Goal: Information Seeking & Learning: Learn about a topic

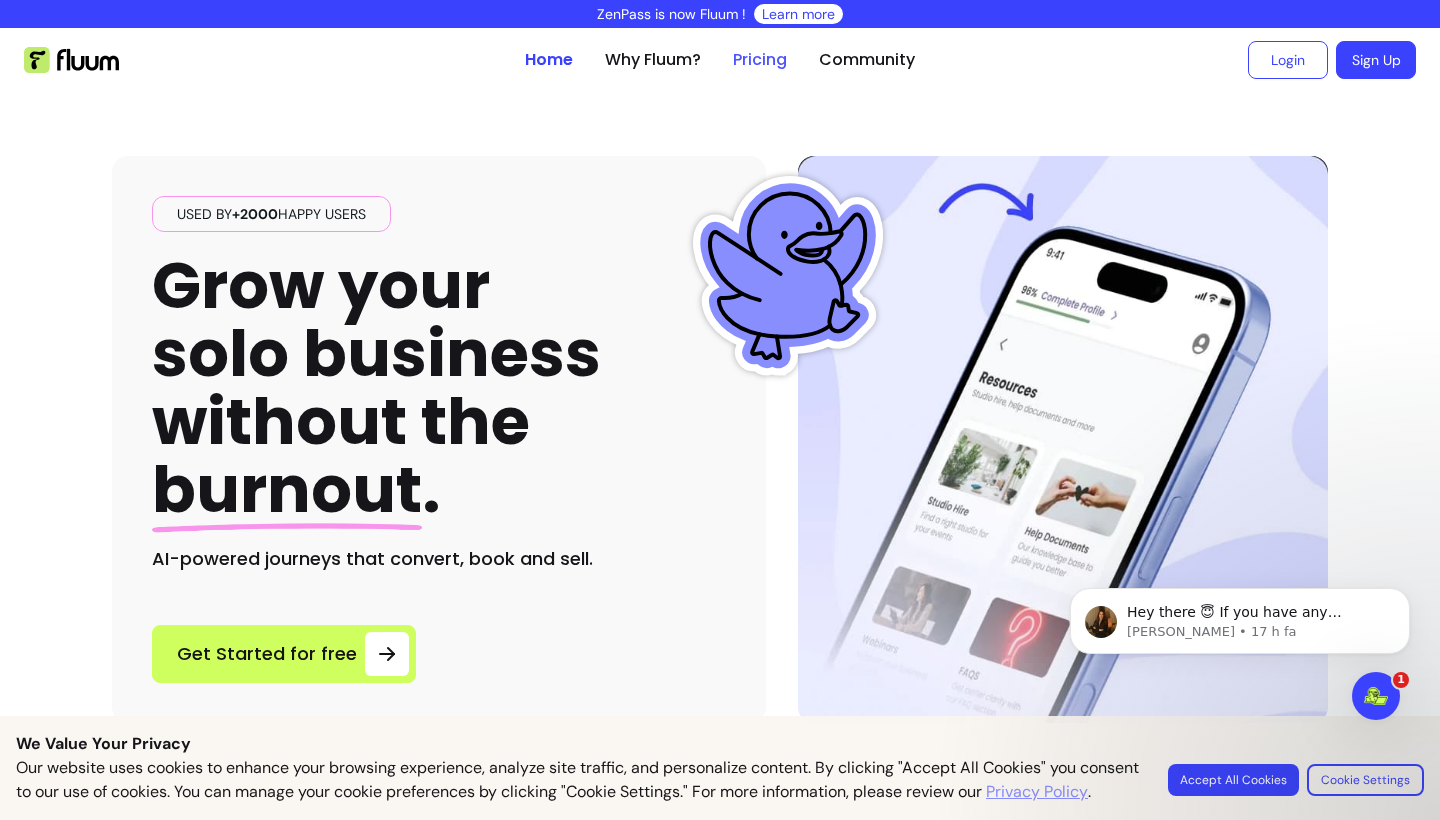
click at [760, 62] on link "Pricing" at bounding box center [760, 60] width 54 height 24
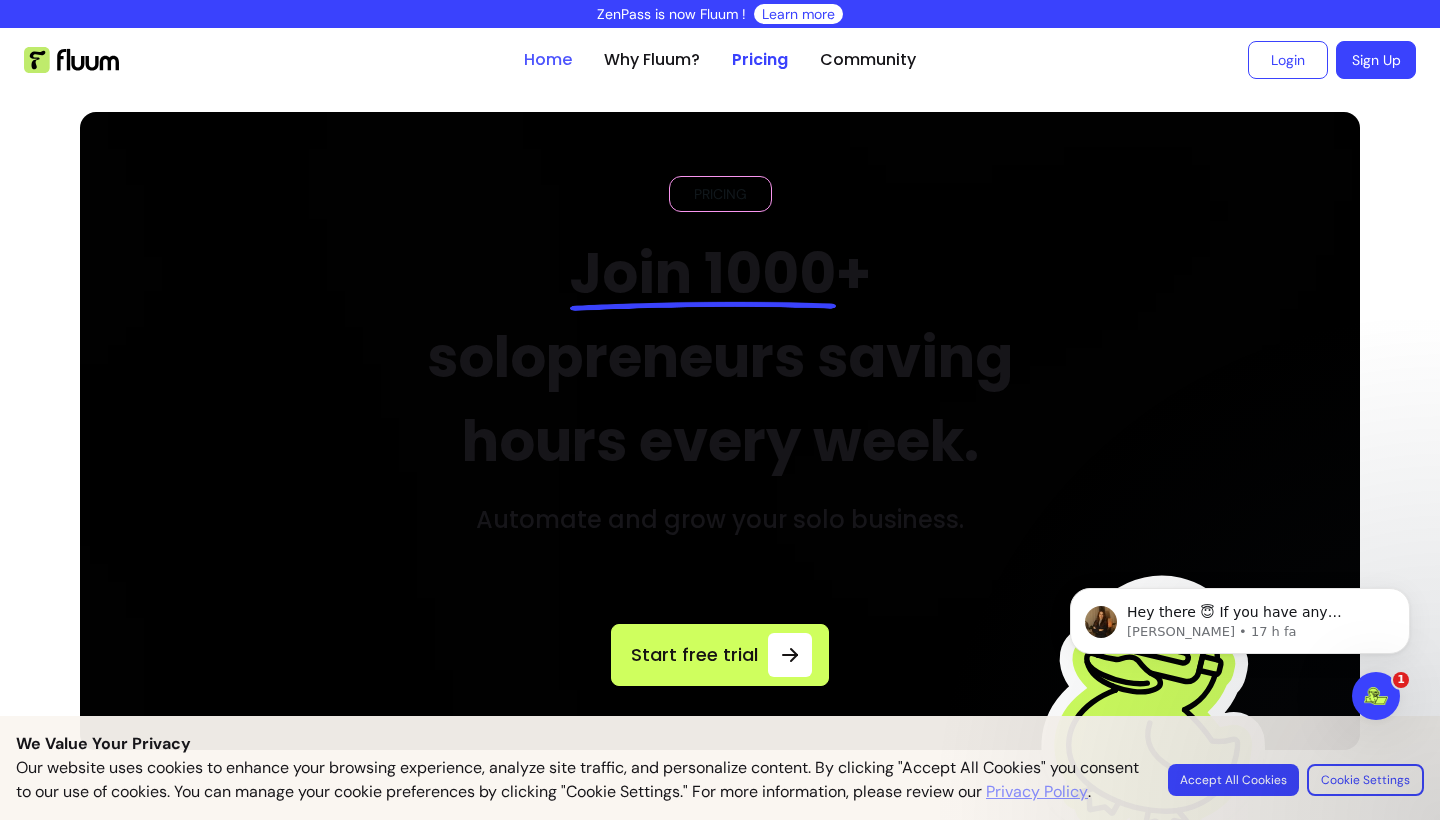
click at [570, 55] on link "Home" at bounding box center [548, 60] width 48 height 24
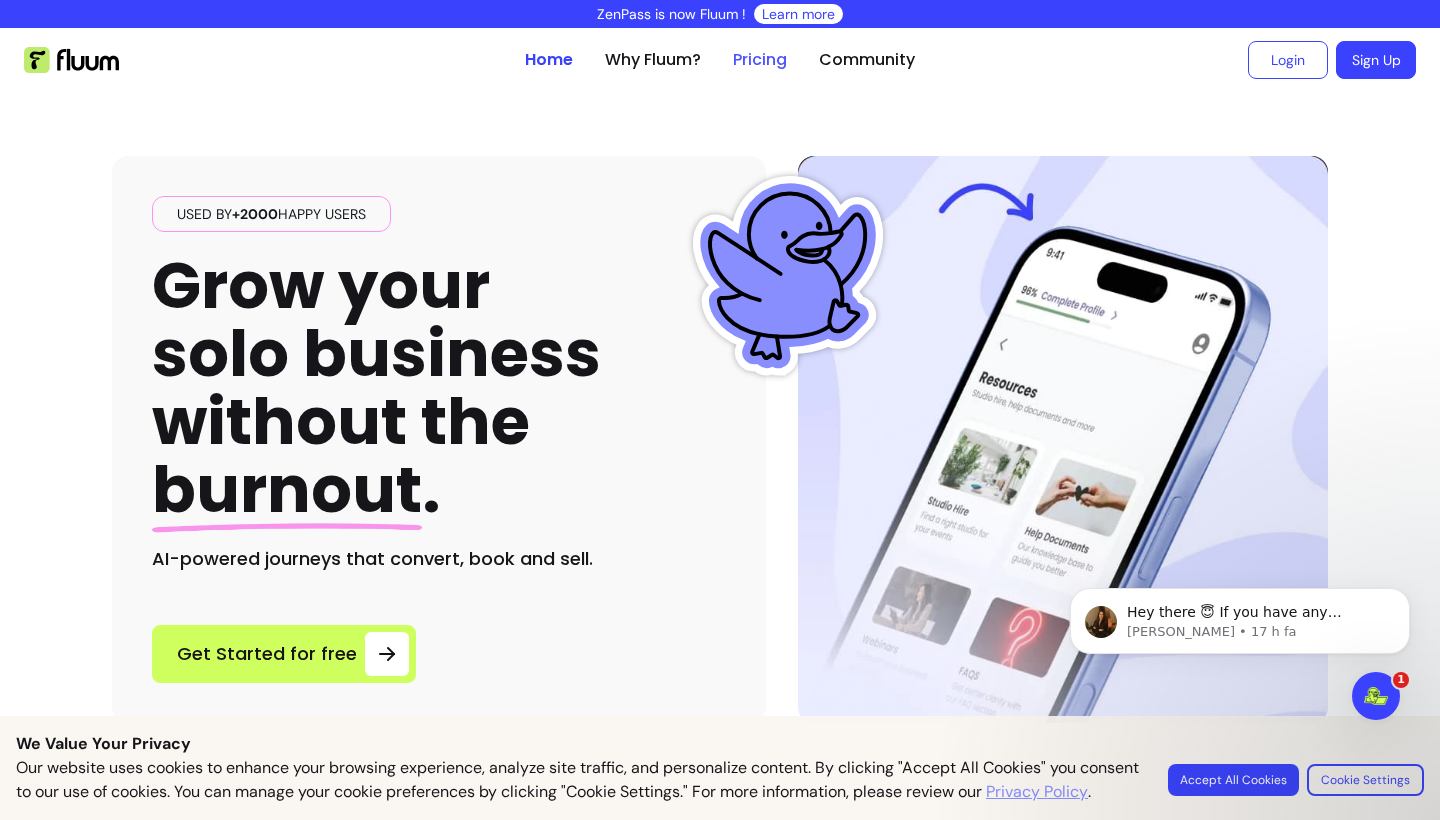
click at [774, 64] on link "Pricing" at bounding box center [760, 60] width 54 height 24
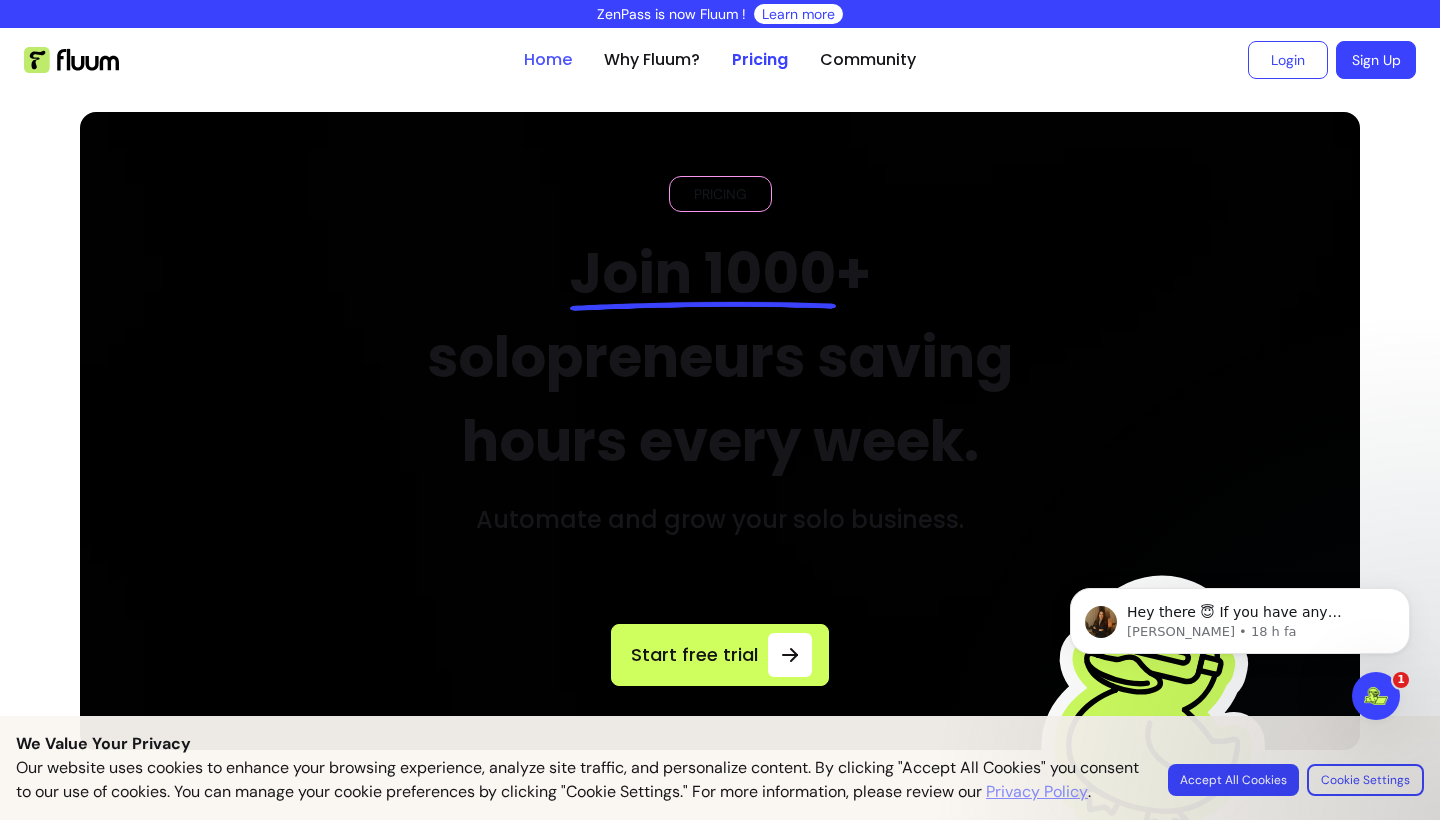
click at [553, 57] on link "Home" at bounding box center [548, 60] width 48 height 24
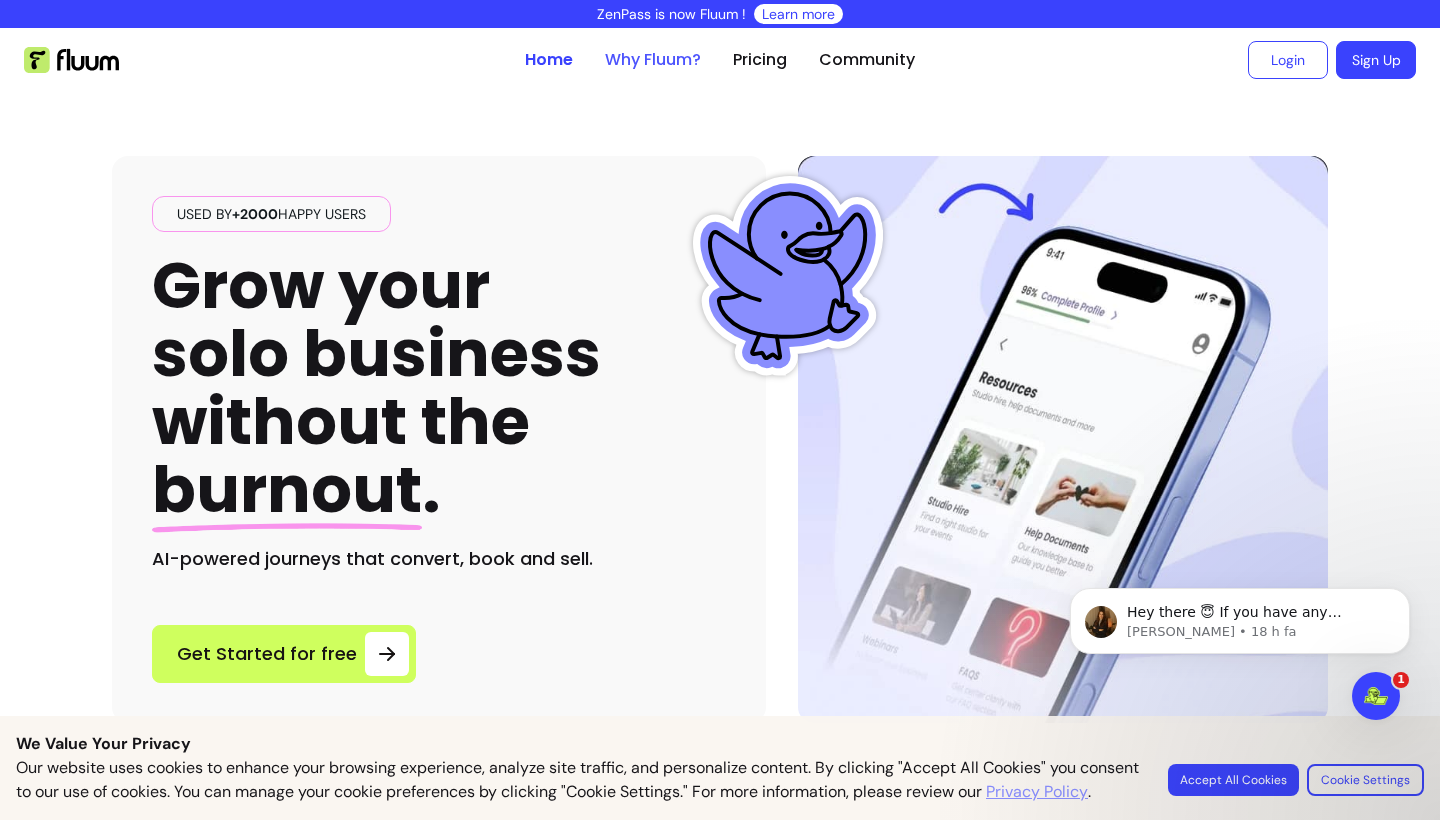
click at [696, 63] on link "Why Fluum?" at bounding box center [653, 60] width 96 height 24
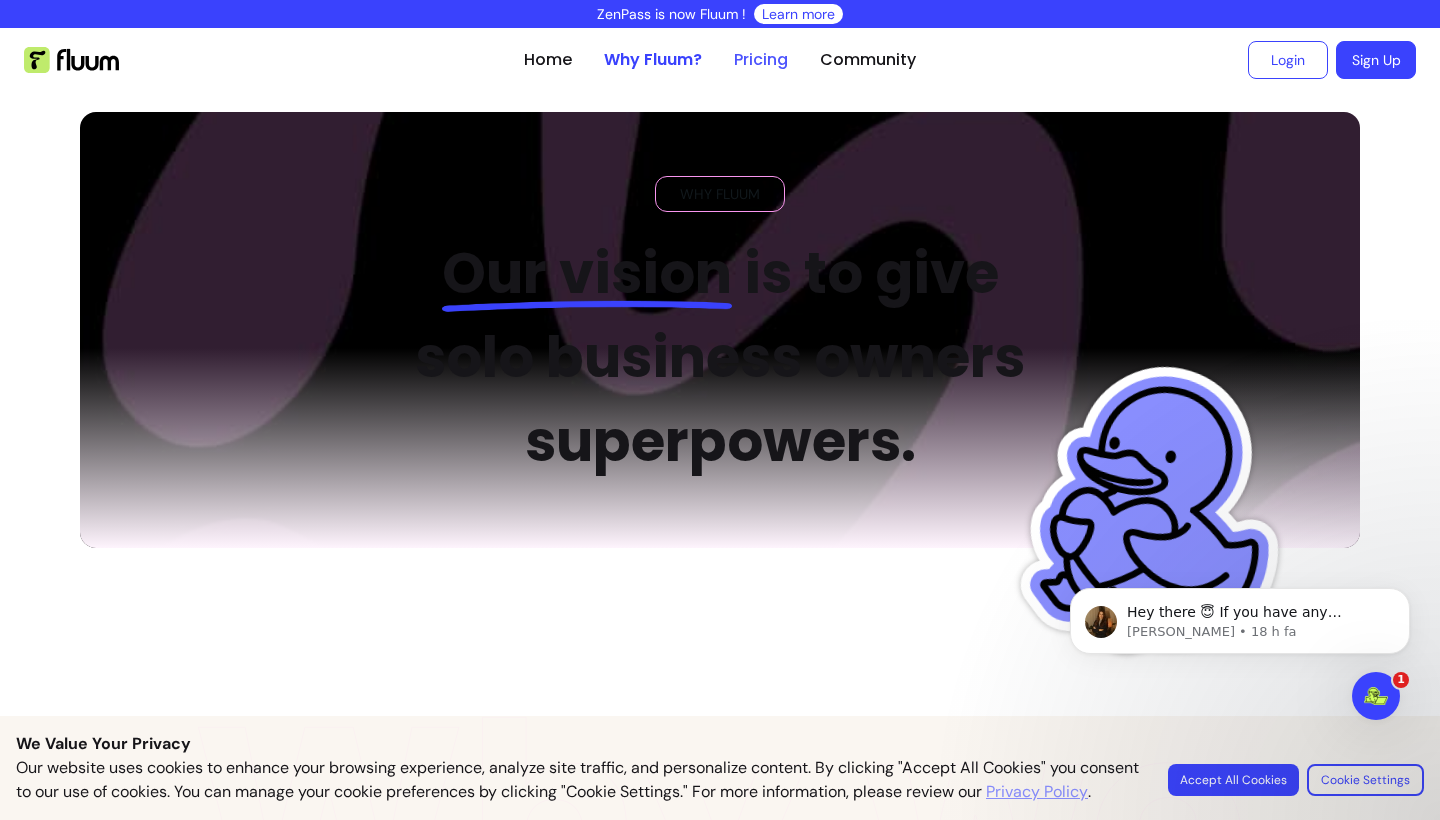
click at [757, 64] on link "Pricing" at bounding box center [761, 60] width 54 height 24
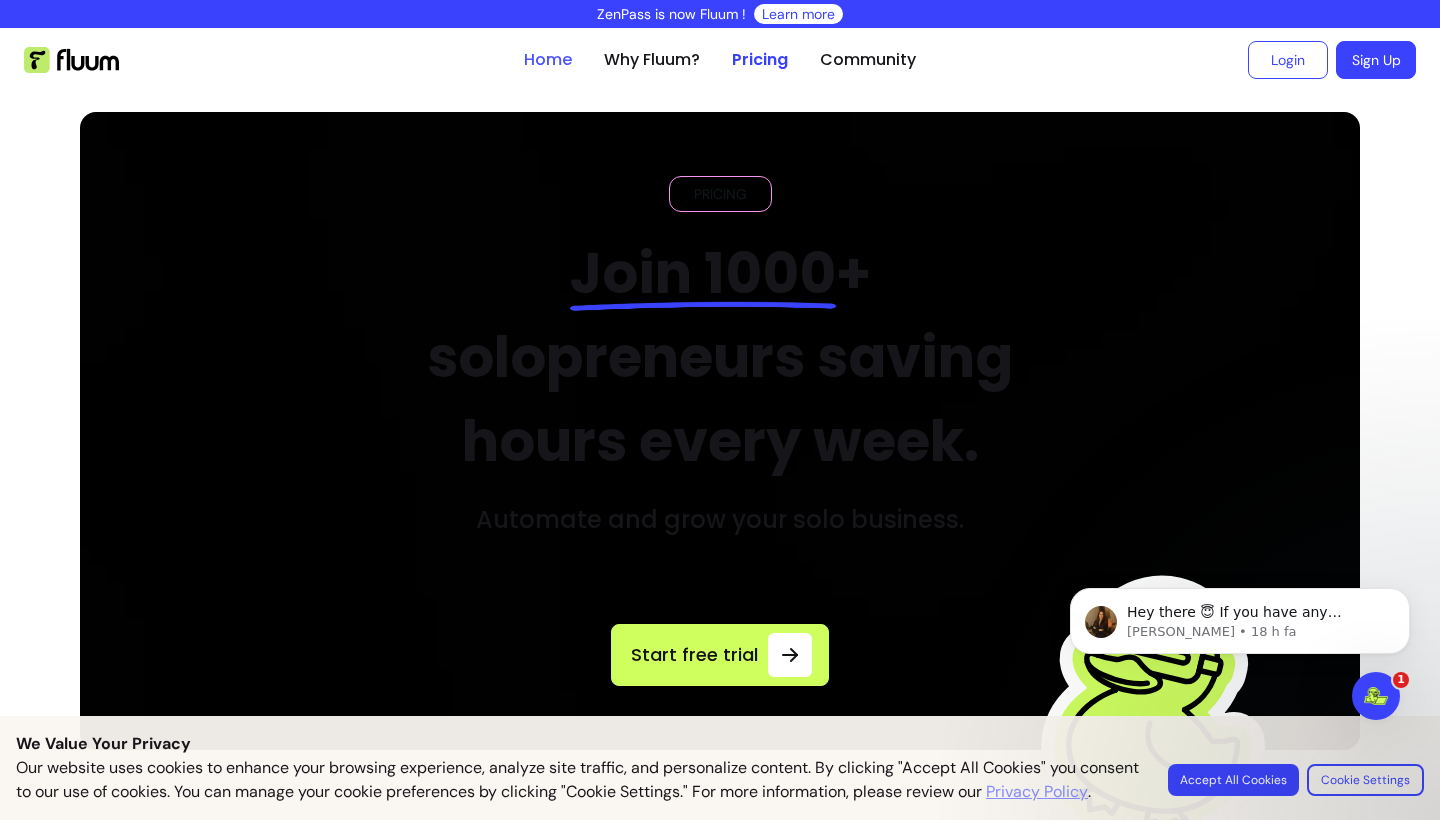
click at [531, 61] on link "Home" at bounding box center [548, 60] width 48 height 24
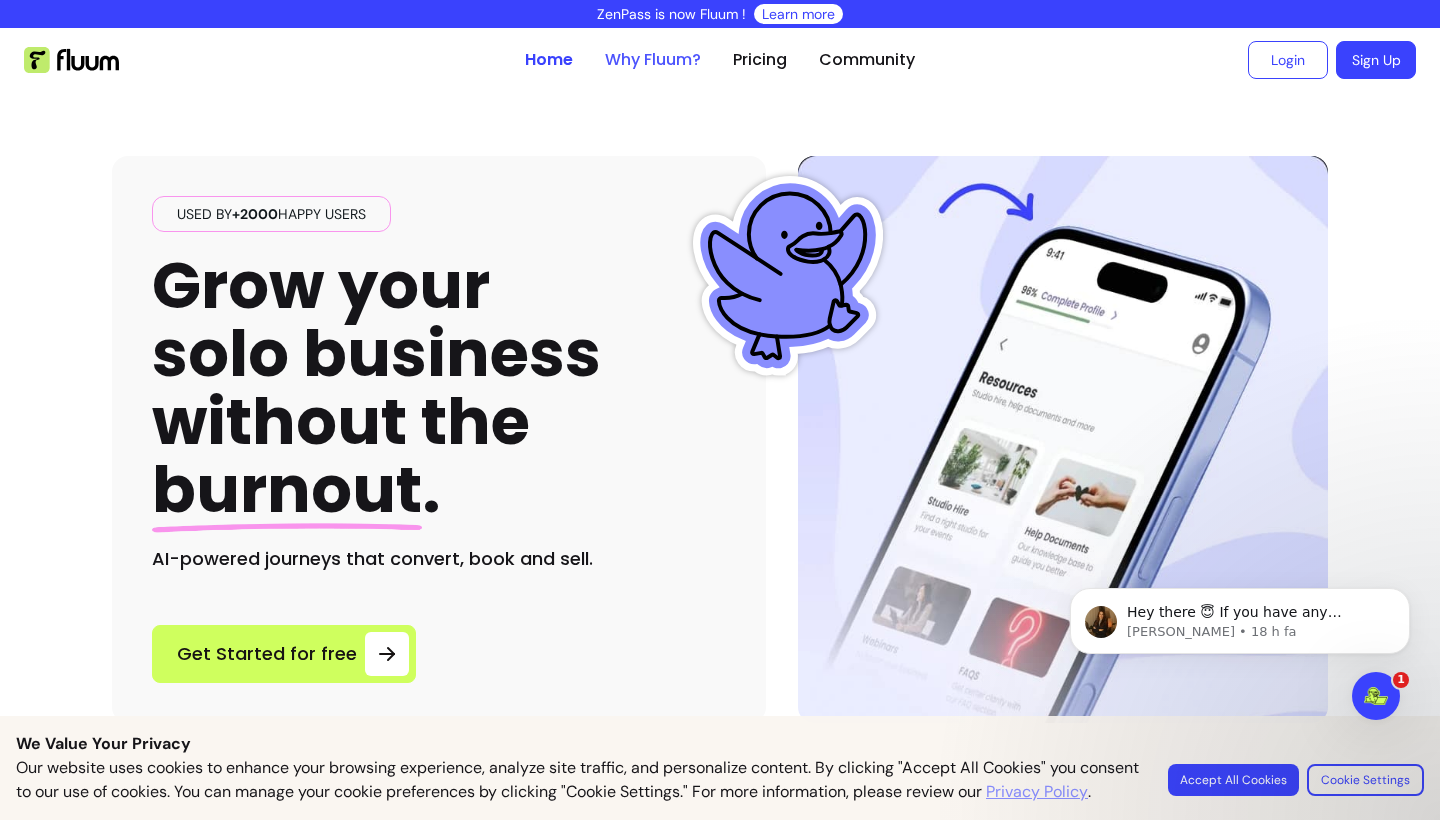
click at [665, 52] on link "Why Fluum?" at bounding box center [653, 60] width 96 height 24
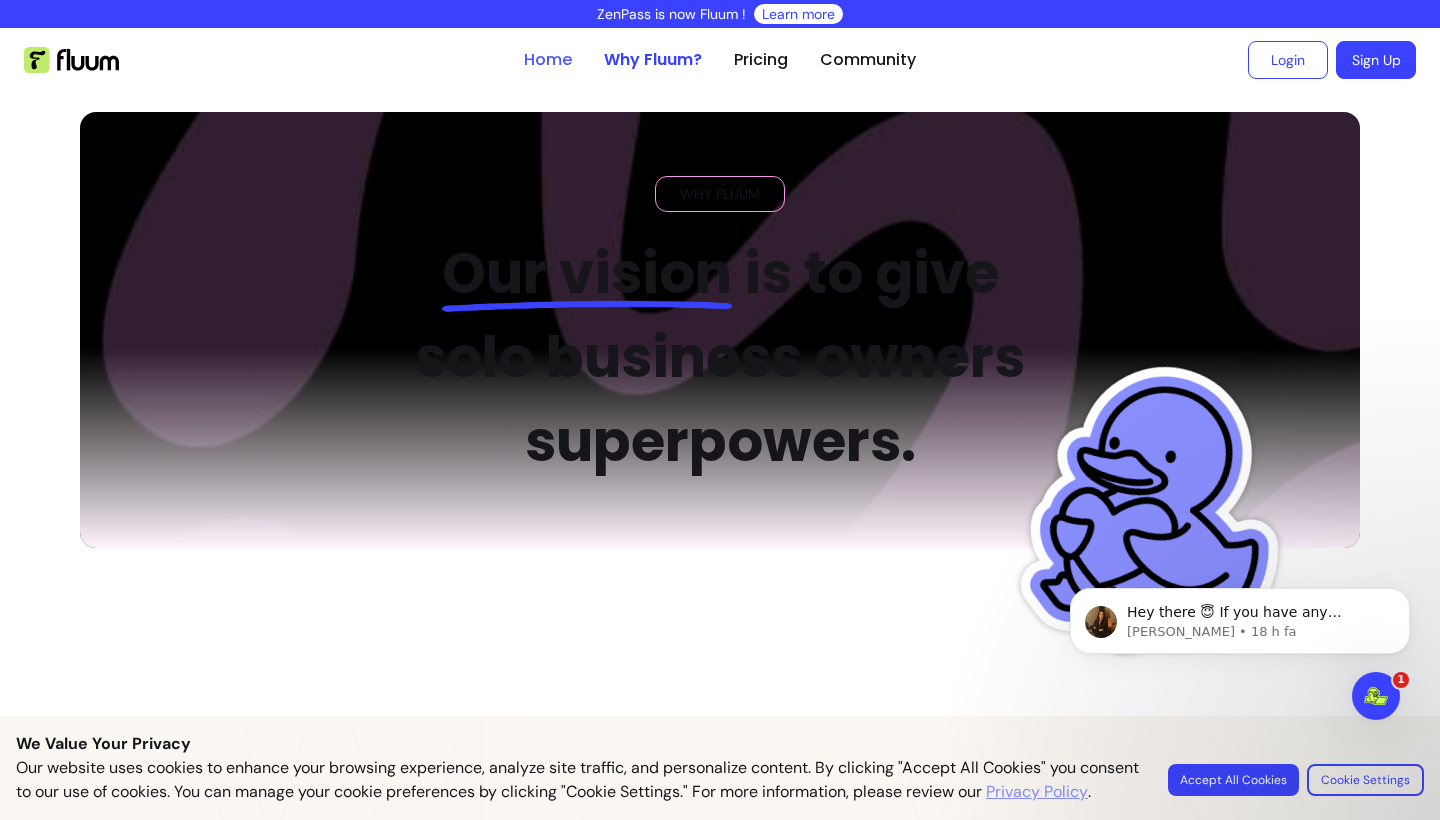
click at [564, 59] on link "Home" at bounding box center [548, 60] width 48 height 24
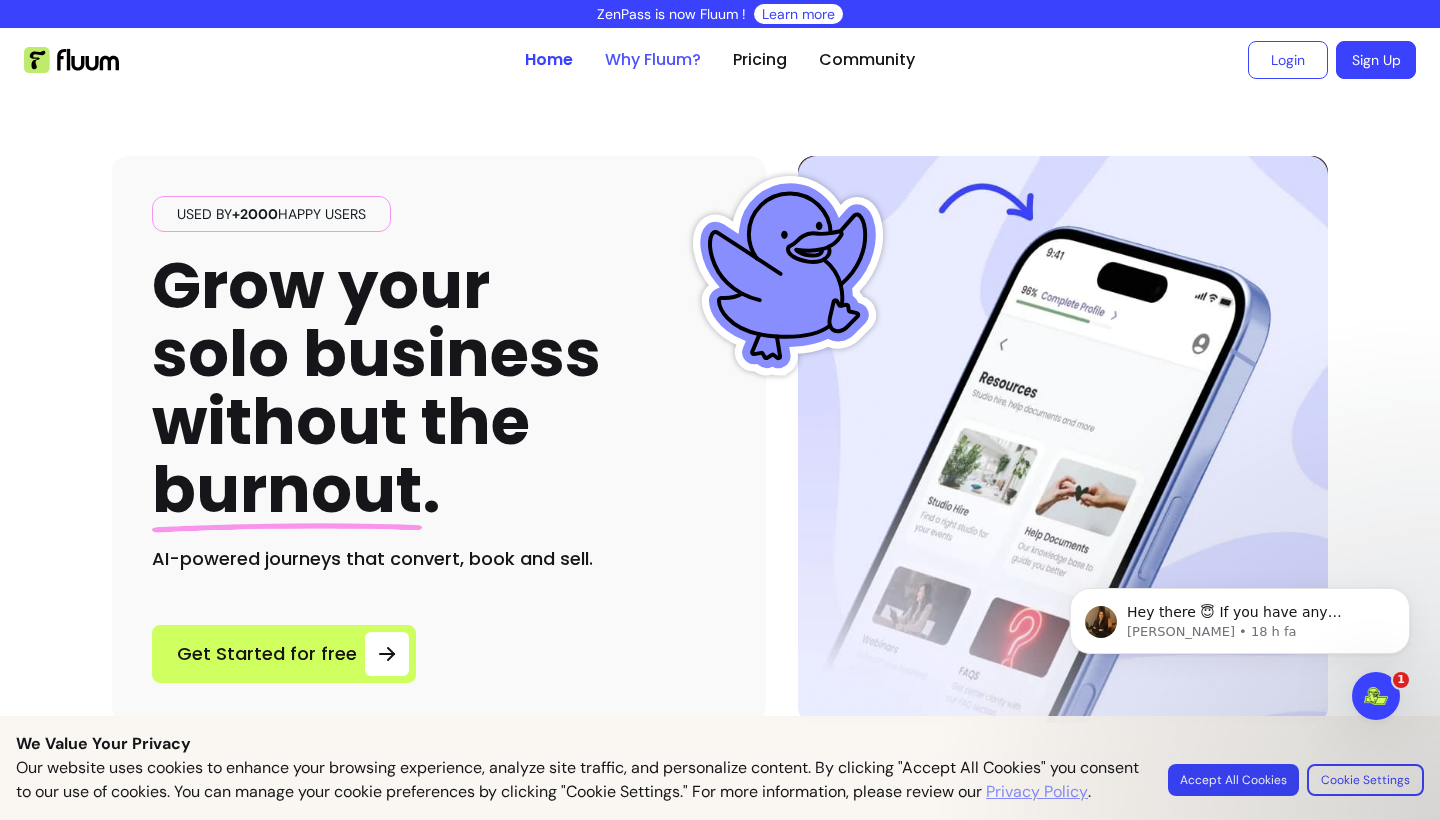
click at [661, 66] on link "Why Fluum?" at bounding box center [653, 60] width 96 height 24
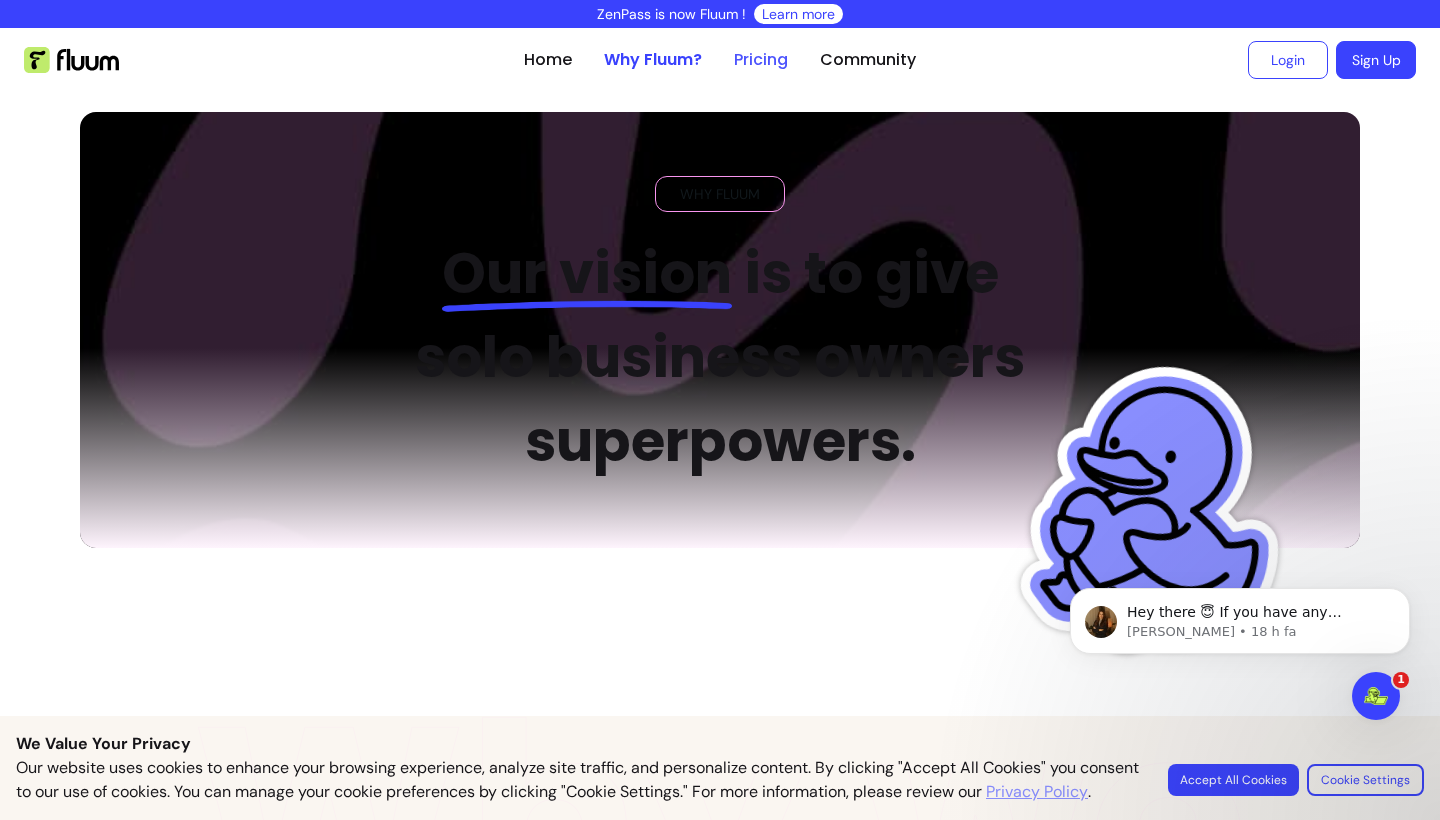
click at [778, 60] on link "Pricing" at bounding box center [761, 60] width 54 height 24
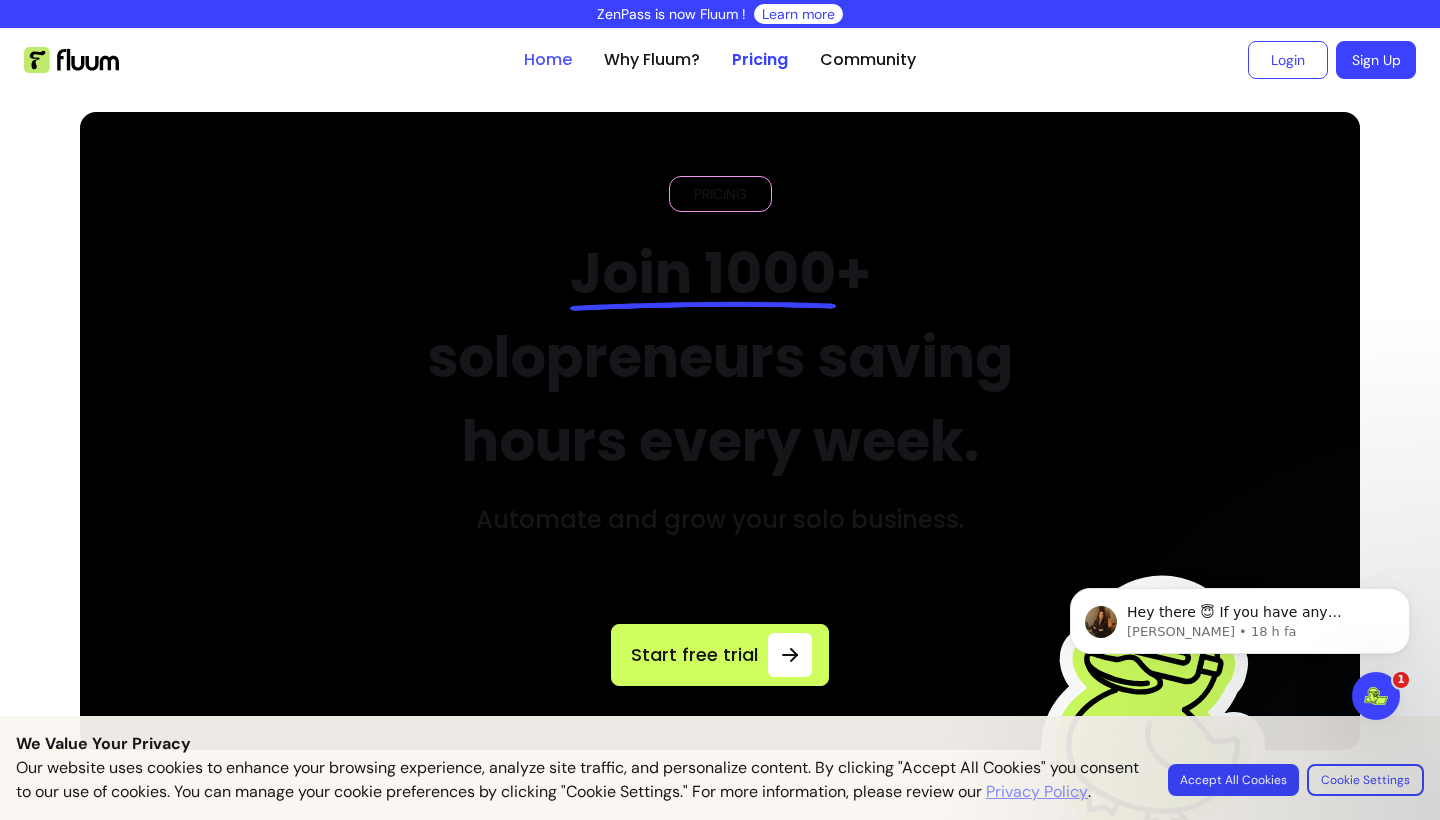
click at [558, 57] on link "Home" at bounding box center [548, 60] width 48 height 24
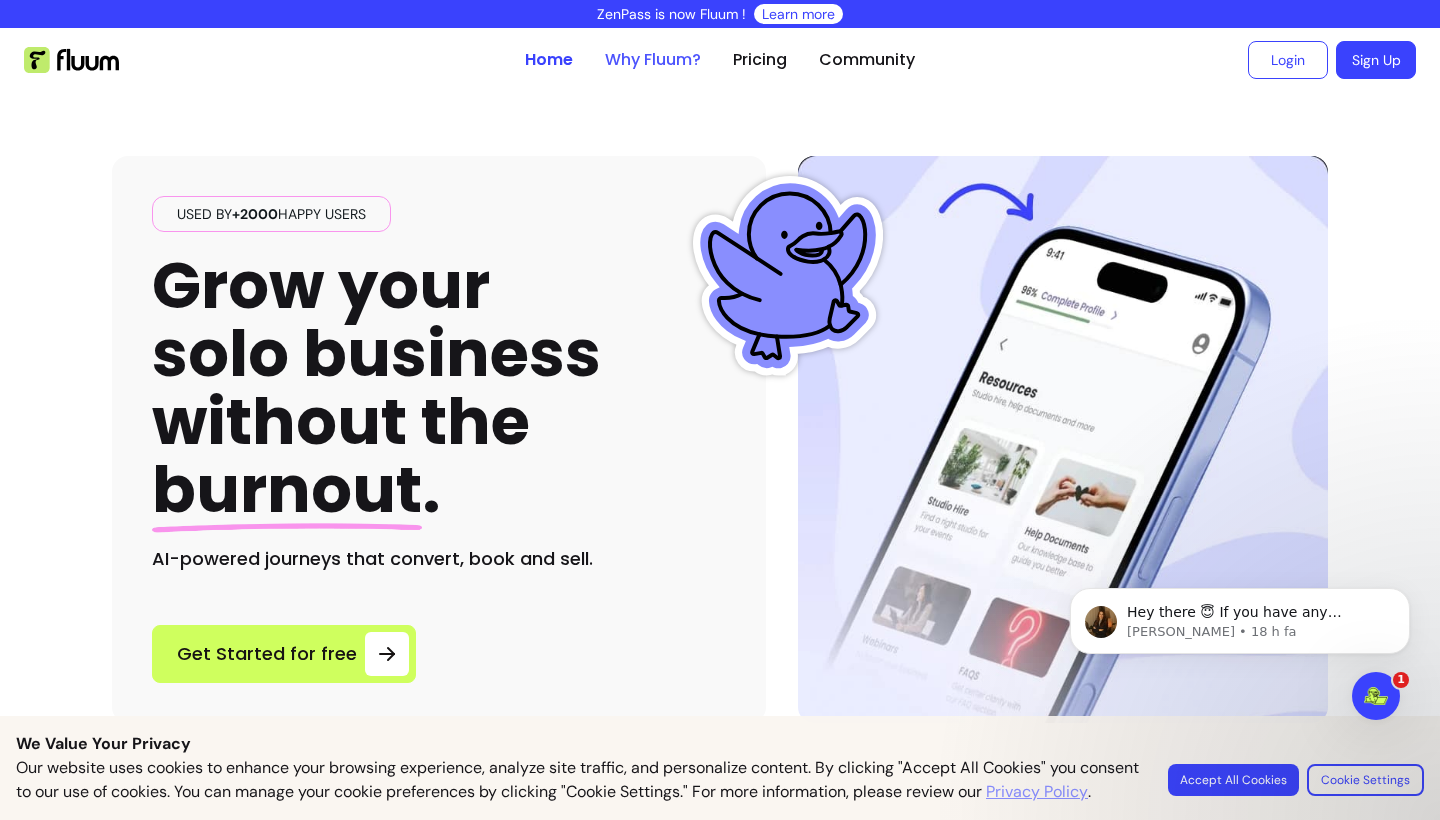
click at [662, 67] on link "Why Fluum?" at bounding box center [653, 60] width 96 height 24
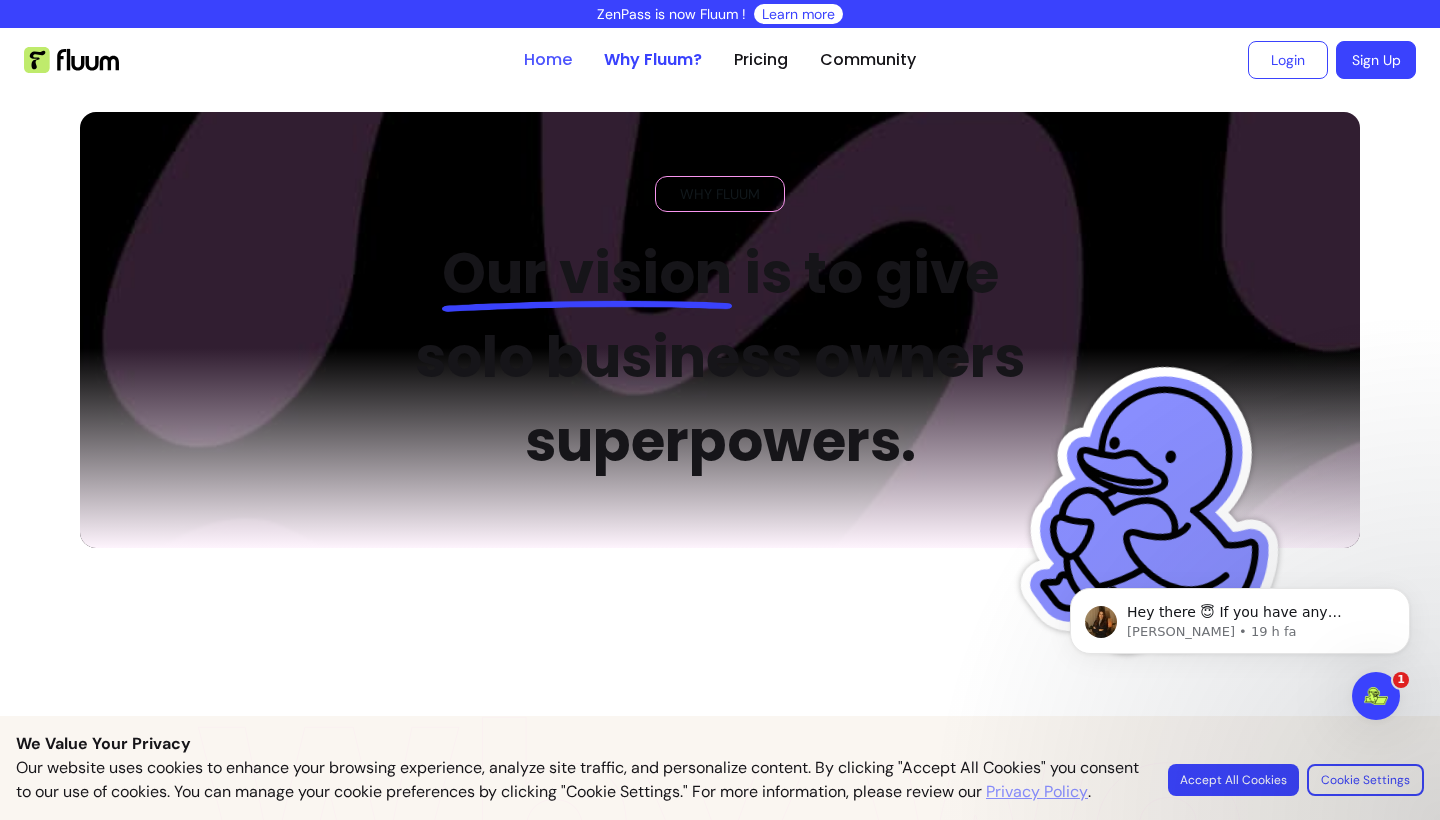
click at [559, 60] on link "Home" at bounding box center [548, 60] width 48 height 24
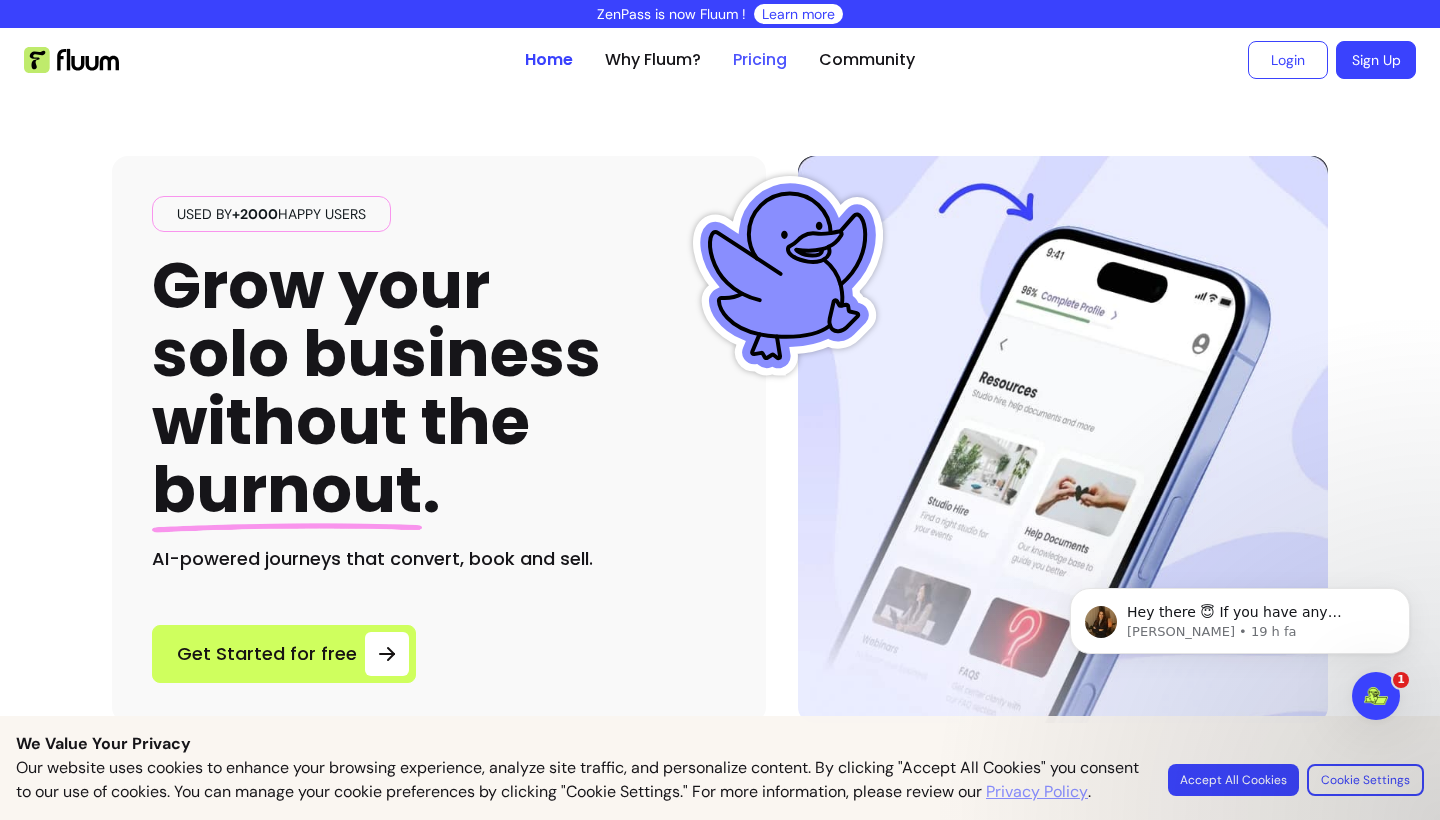
click at [758, 55] on link "Pricing" at bounding box center [760, 60] width 54 height 24
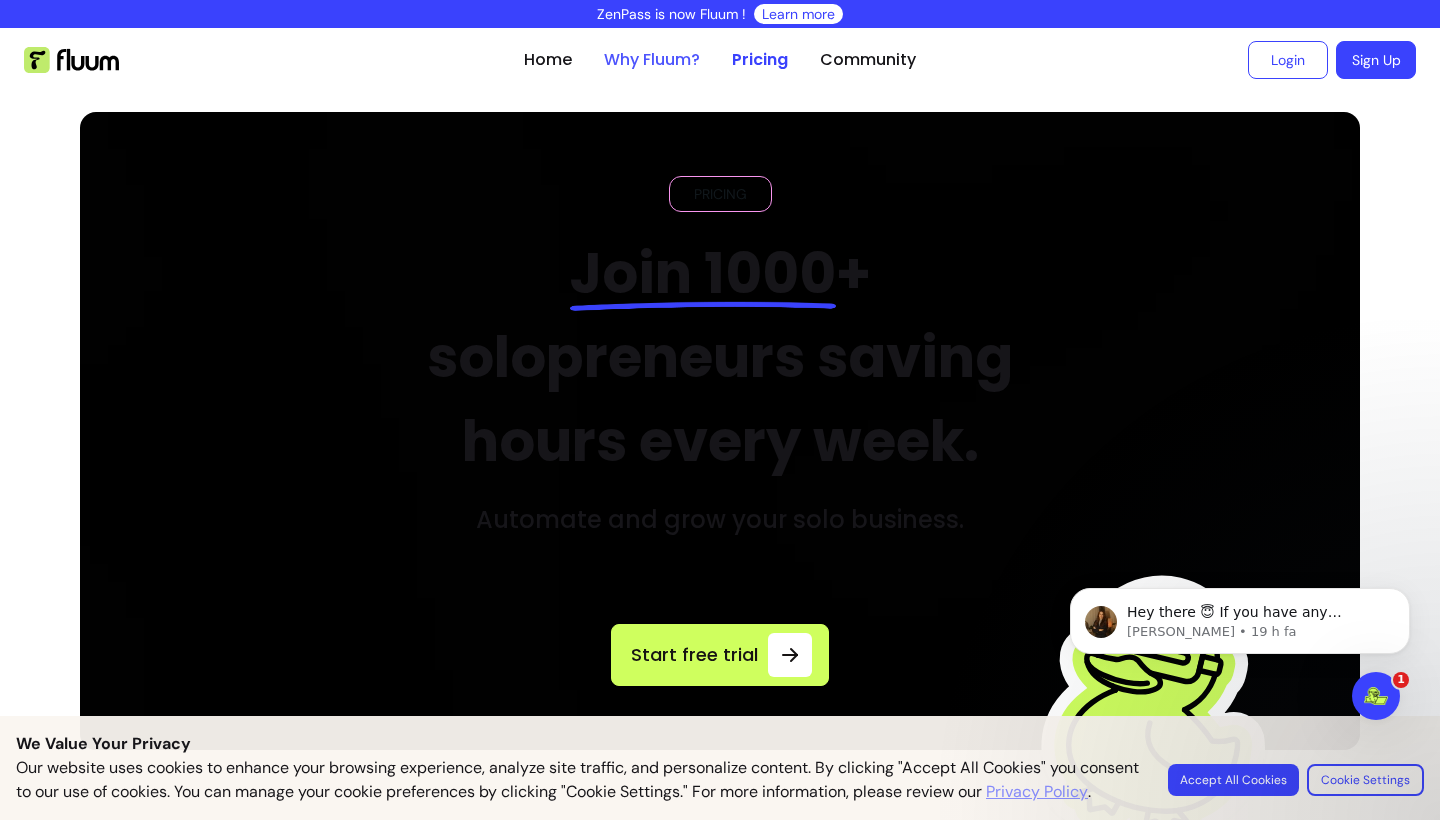
click at [645, 56] on link "Why Fluum?" at bounding box center [652, 60] width 96 height 24
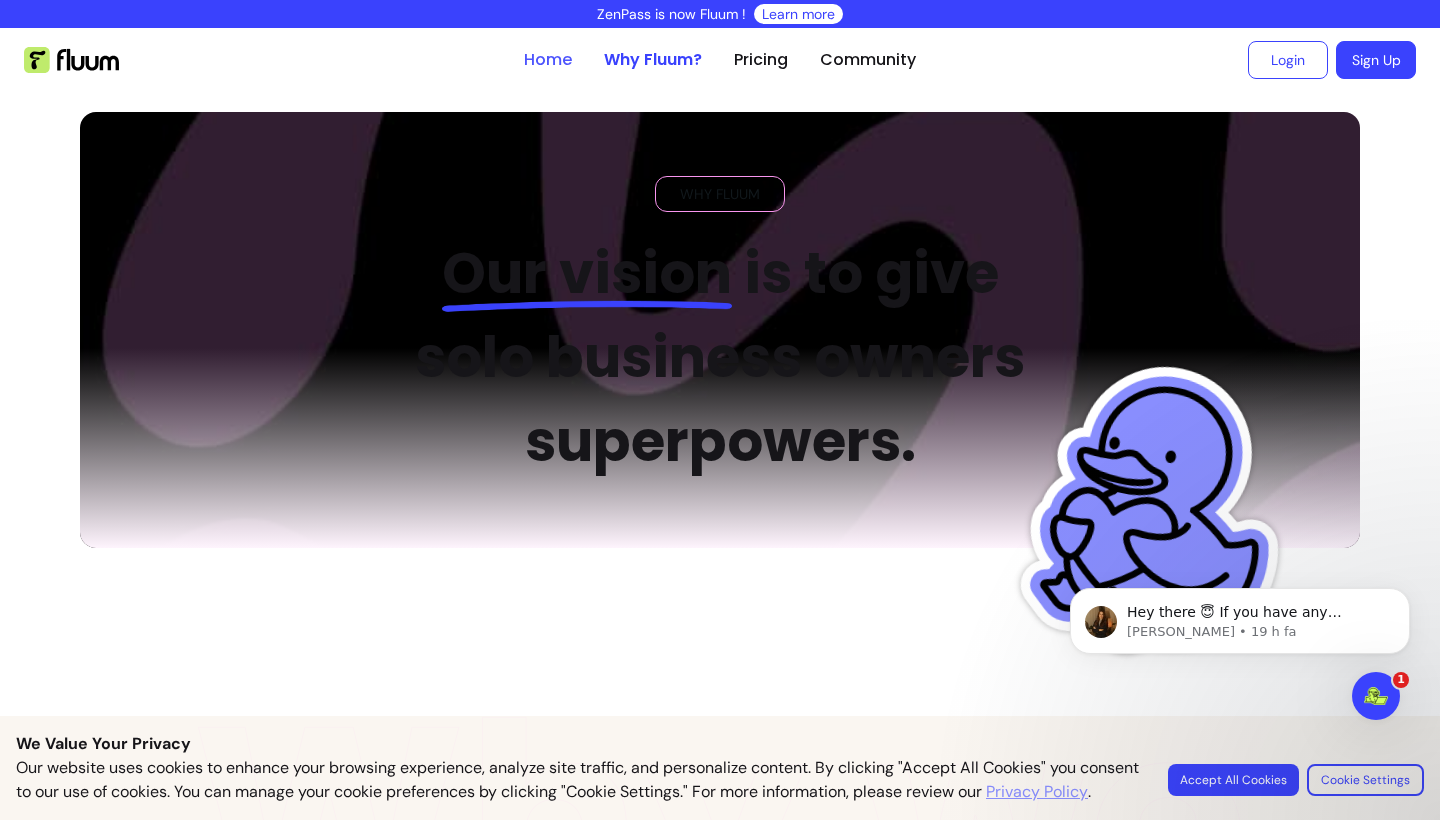
click at [567, 69] on link "Home" at bounding box center [548, 60] width 48 height 24
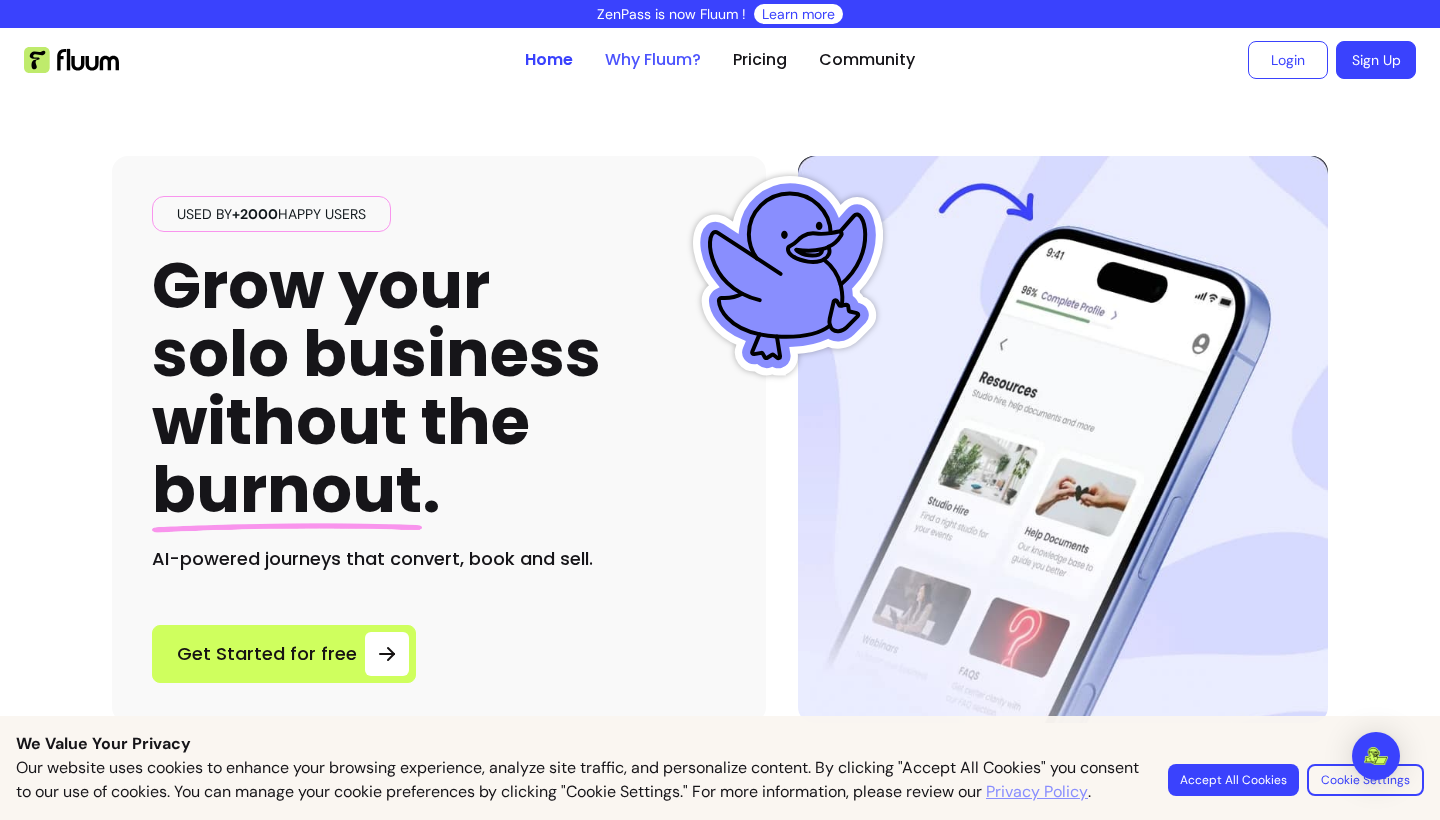
click at [662, 51] on link "Why Fluum?" at bounding box center [653, 60] width 96 height 24
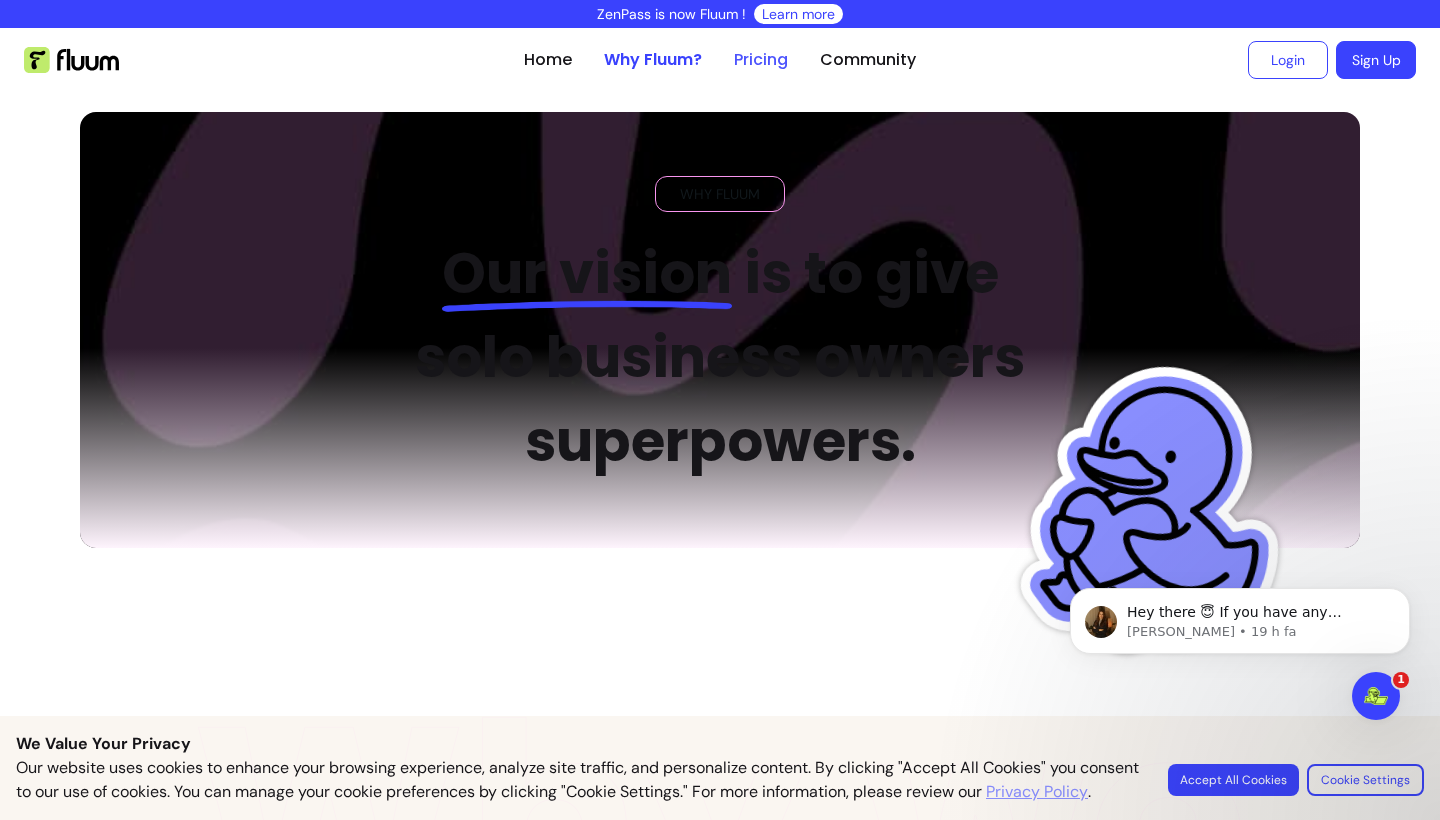
click at [764, 57] on link "Pricing" at bounding box center [761, 60] width 54 height 24
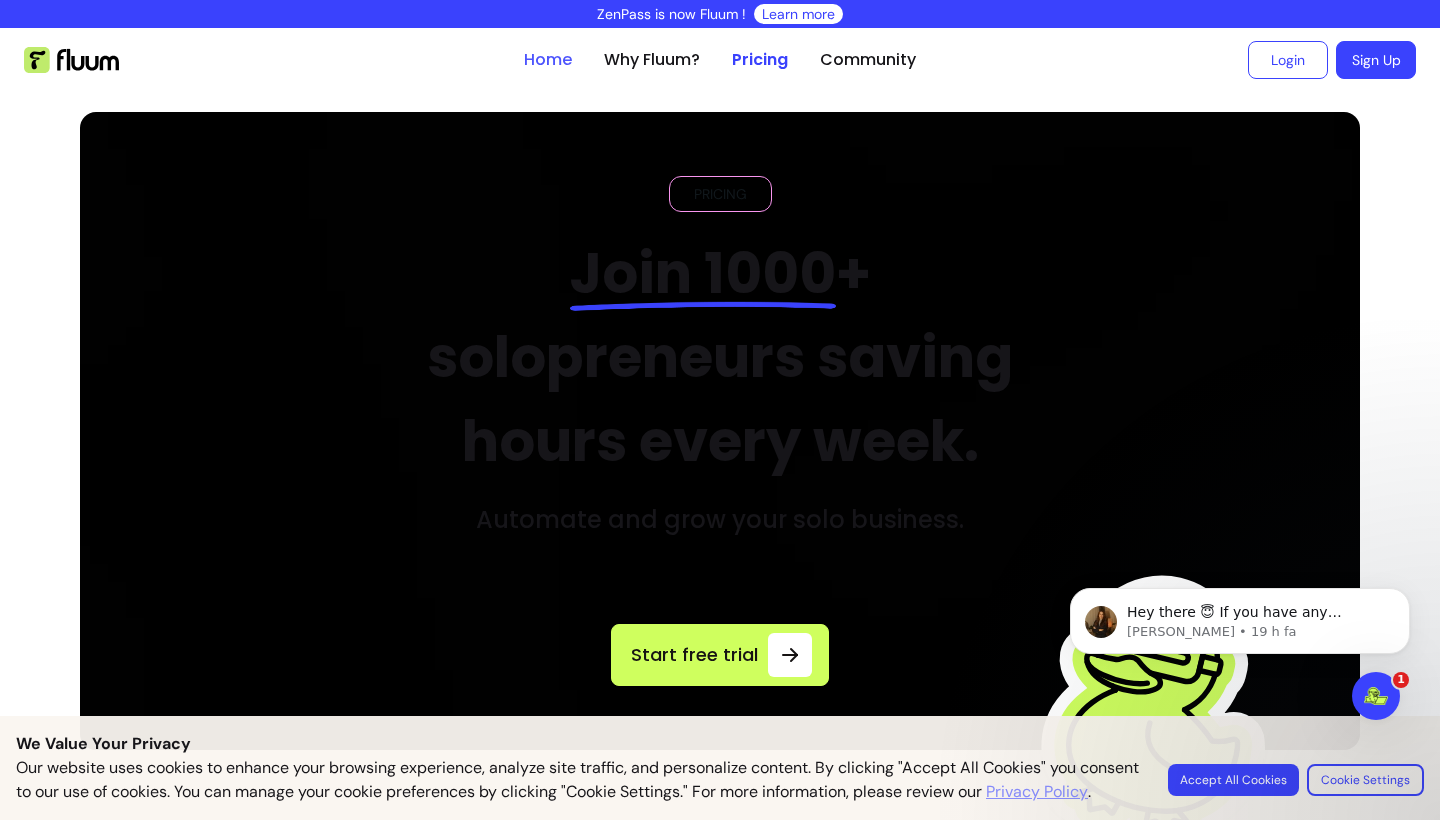
click at [539, 64] on link "Home" at bounding box center [548, 60] width 48 height 24
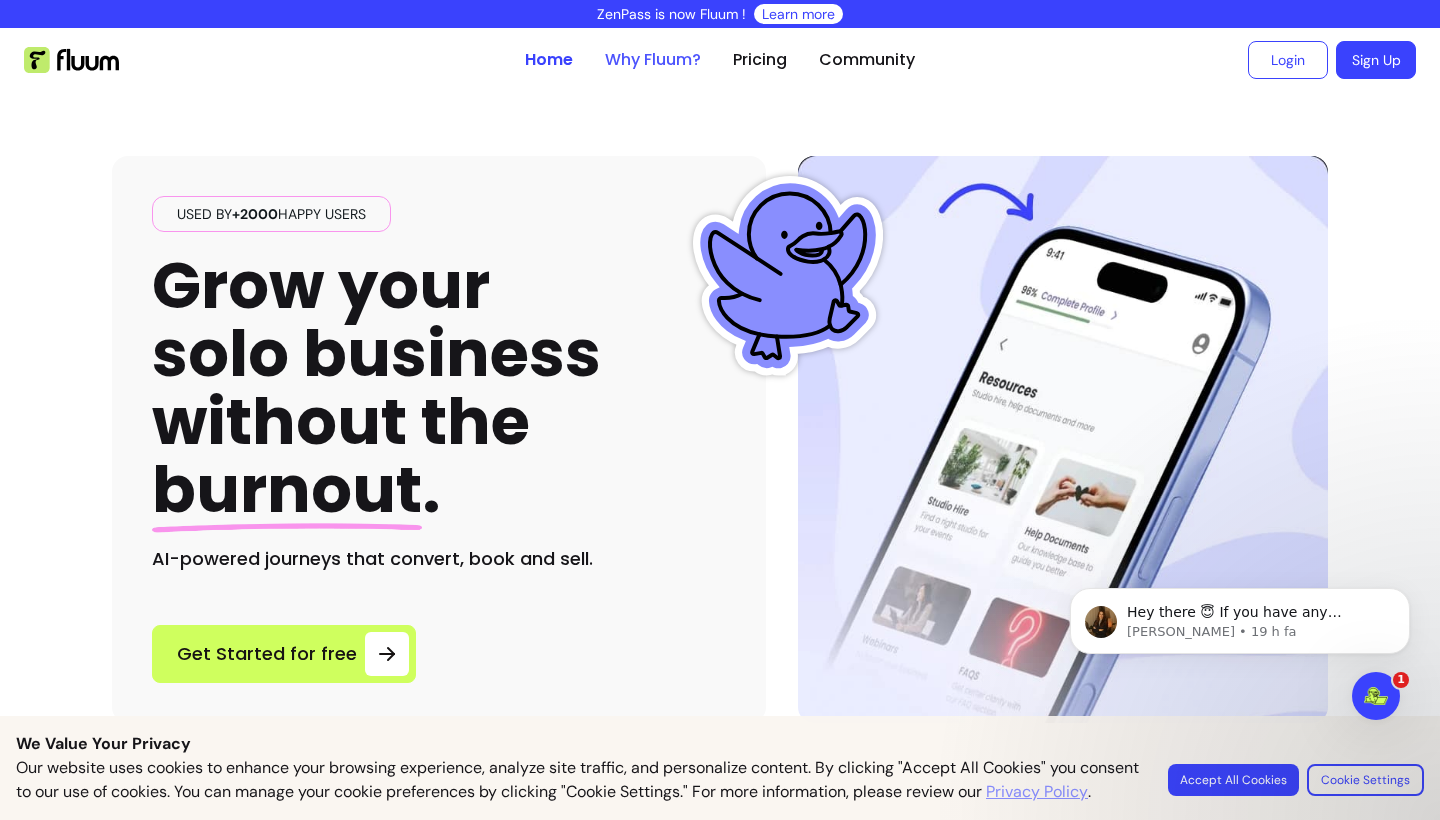
click at [672, 54] on link "Why Fluum?" at bounding box center [653, 60] width 96 height 24
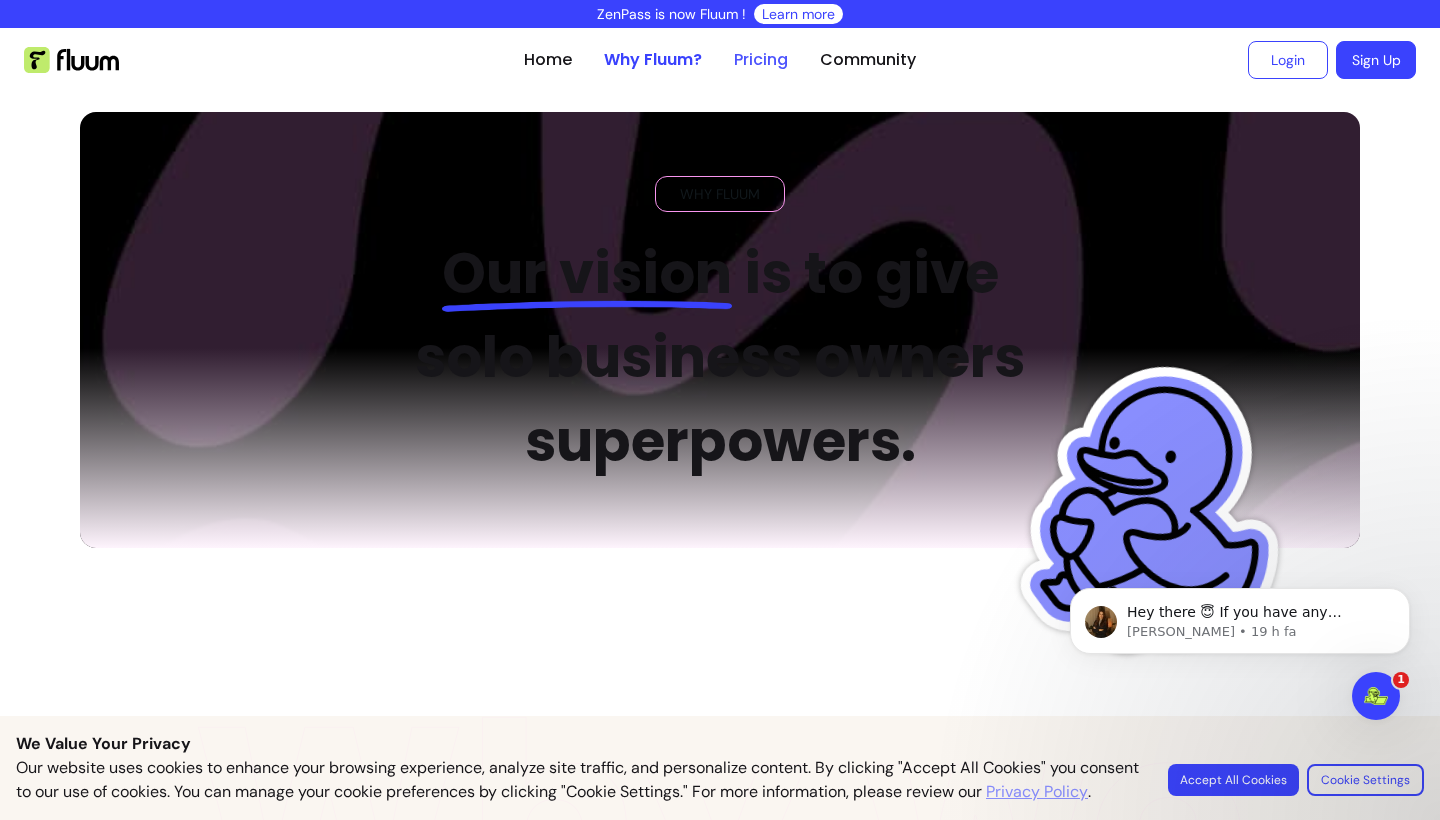
click at [753, 62] on link "Pricing" at bounding box center [761, 60] width 54 height 24
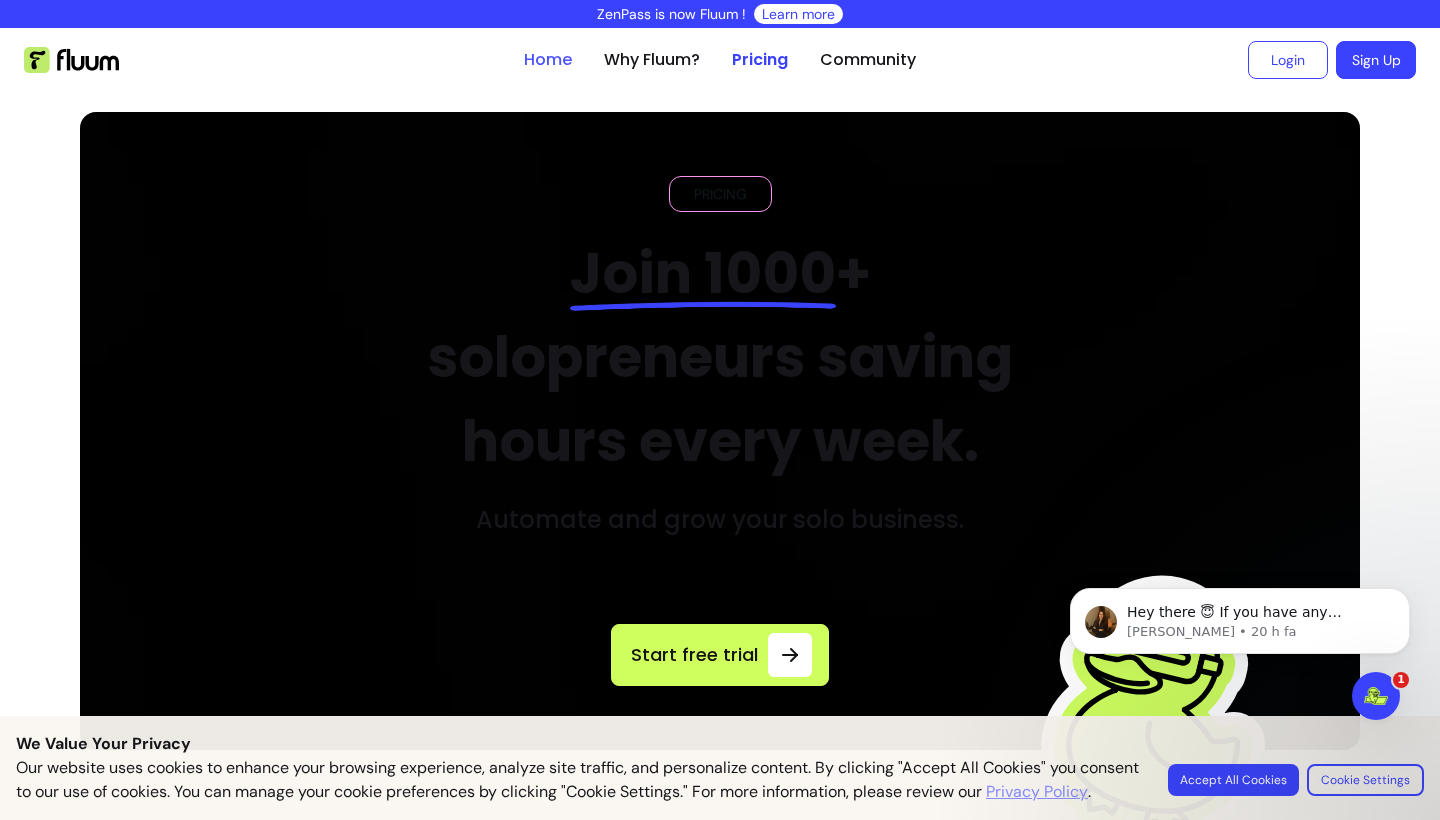
click at [543, 59] on link "Home" at bounding box center [548, 60] width 48 height 24
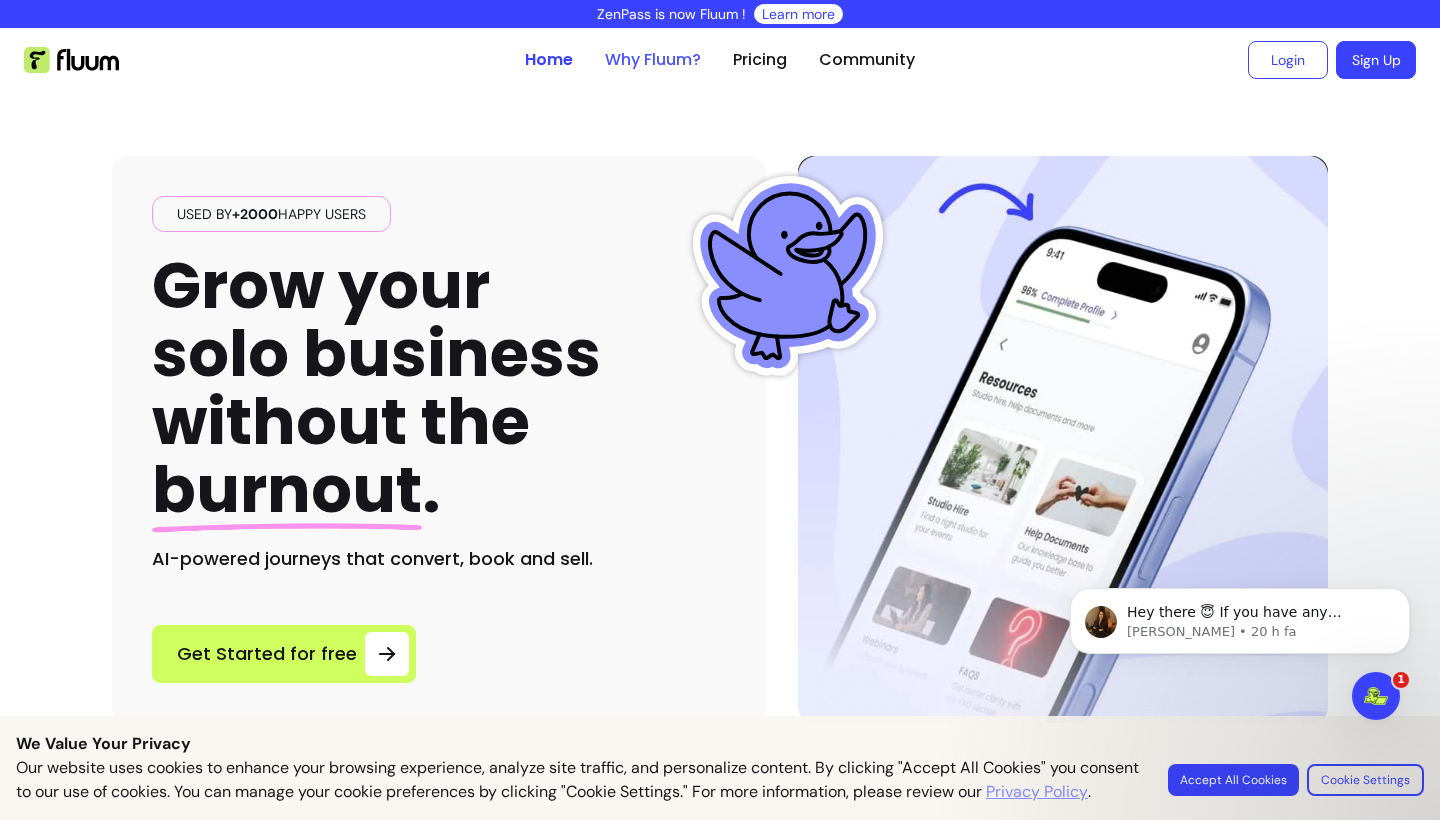
click at [669, 53] on link "Why Fluum?" at bounding box center [653, 60] width 96 height 24
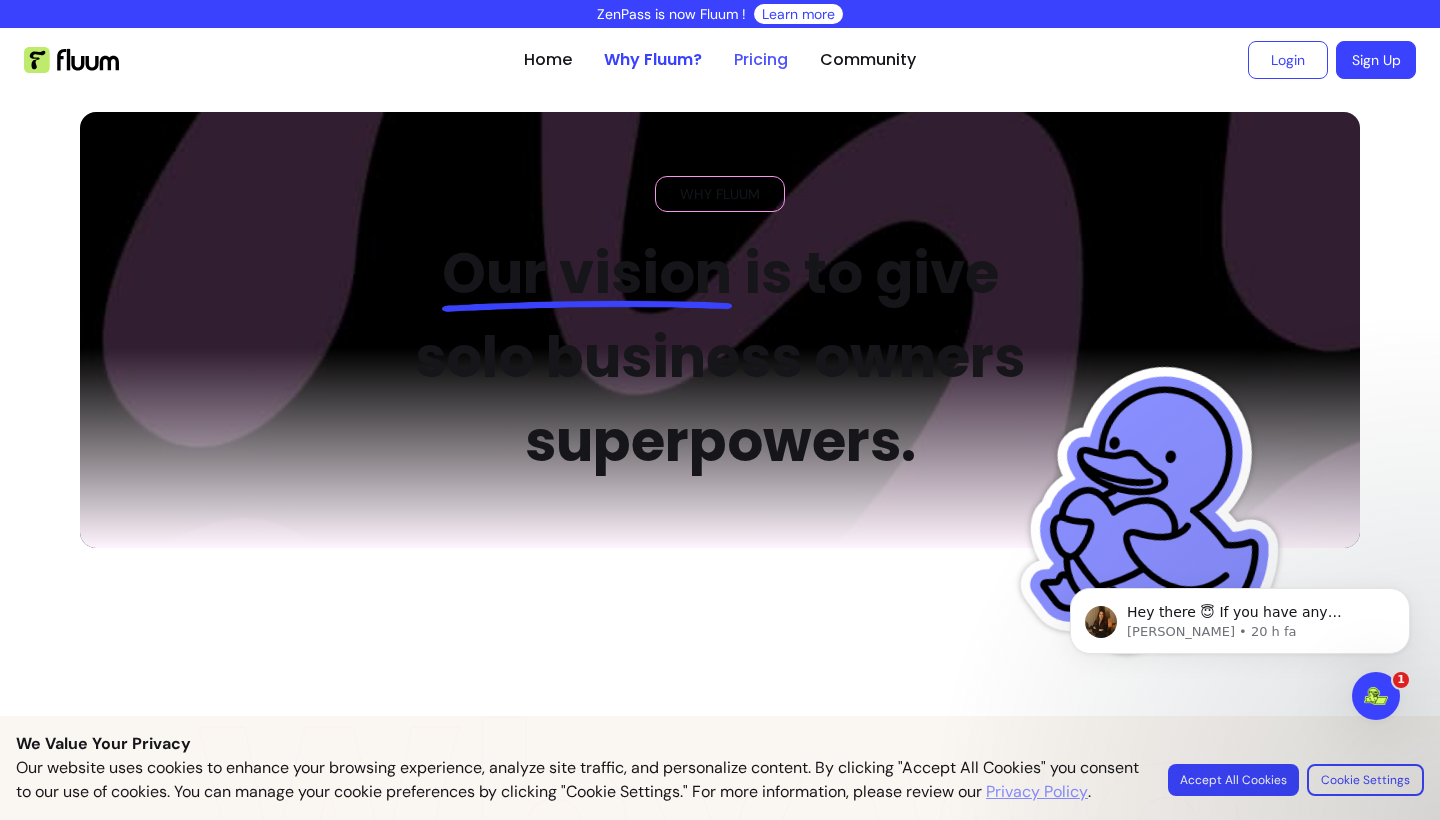
click at [765, 58] on link "Pricing" at bounding box center [761, 60] width 54 height 24
